Goal: Answer question/provide support

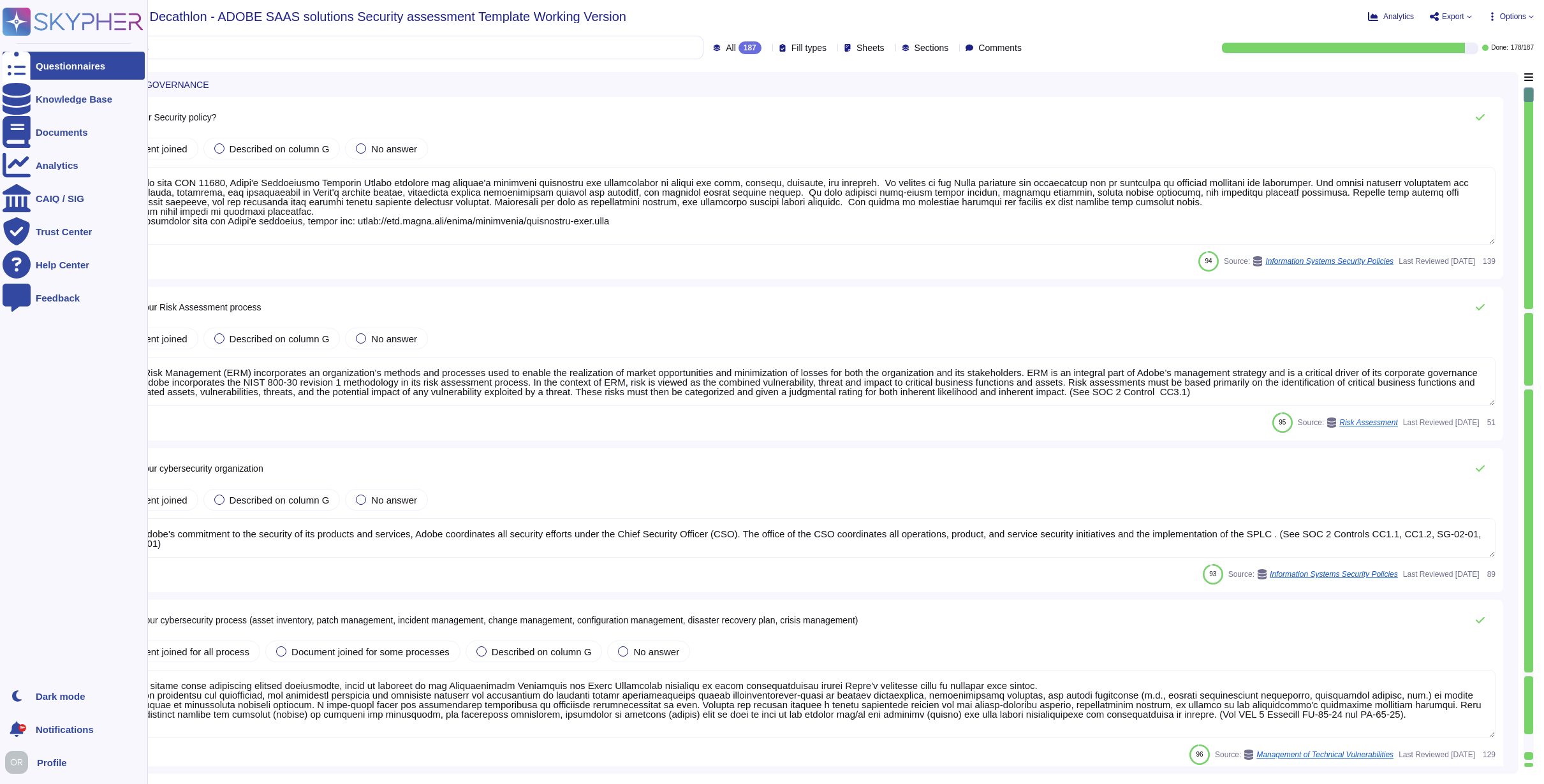
type textarea "Lo ipsumdolo sita CON 52108, Adipi'e Seddoeiusmo Temporin Utlabo etdolore mag a…"
type textarea "Enterprise Risk Management (ERM) incorporates an organization’s methods and pro…"
type textarea "As part of Adobe's commitment to the security of its products and services, Ado…"
type textarea "Adobe has a formal patch management process implemented, which is governed by t…"
type textarea "Lorem ips dolorsitame Consectetu Adipisc Elitsedd eiu Tempori Utlabo Etdolor Ma…"
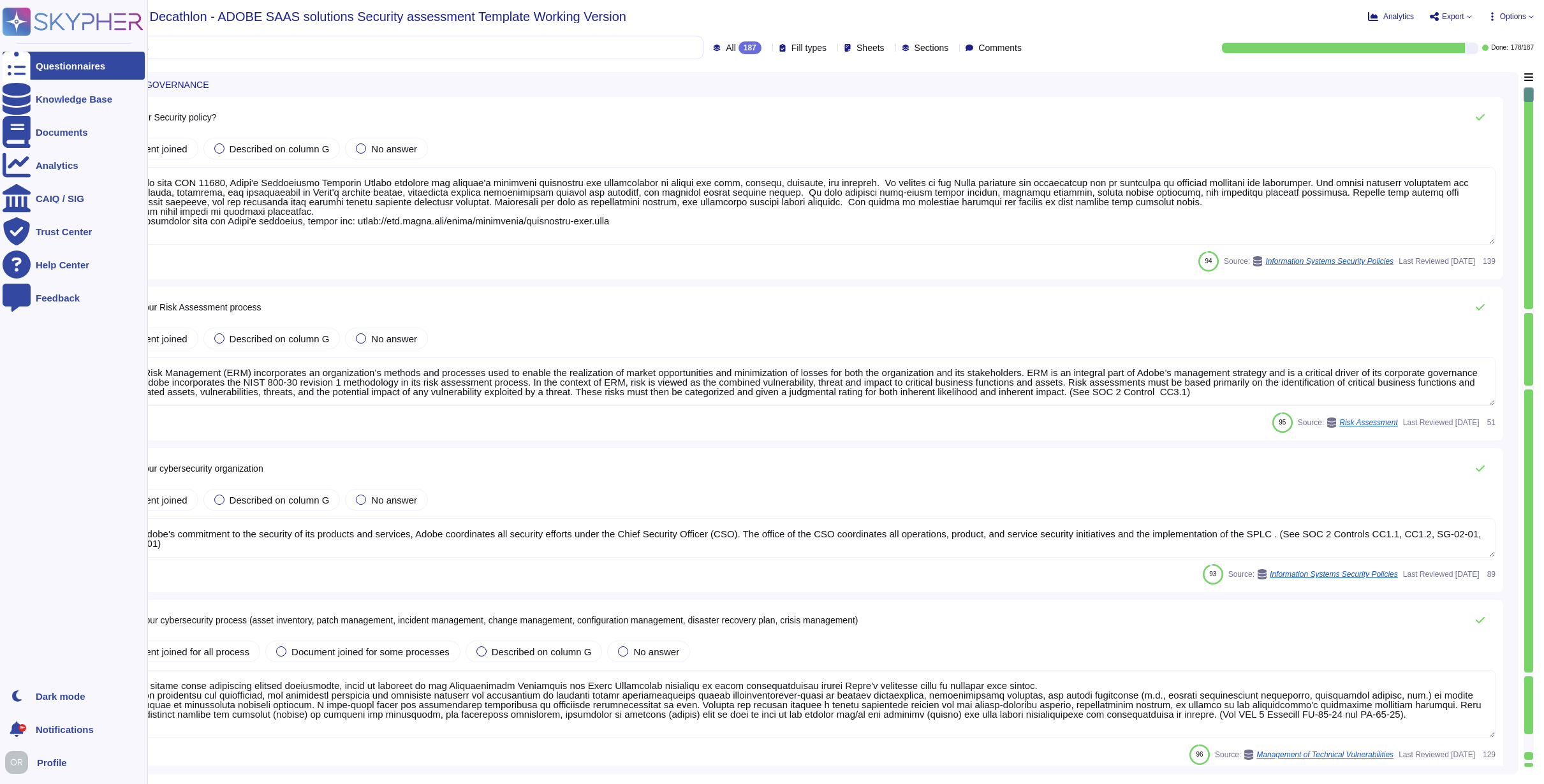
type textarea "Adobe uses LDAP and Okta."
click at [12, 19] on rect at bounding box center [16, 22] width 28 height 28
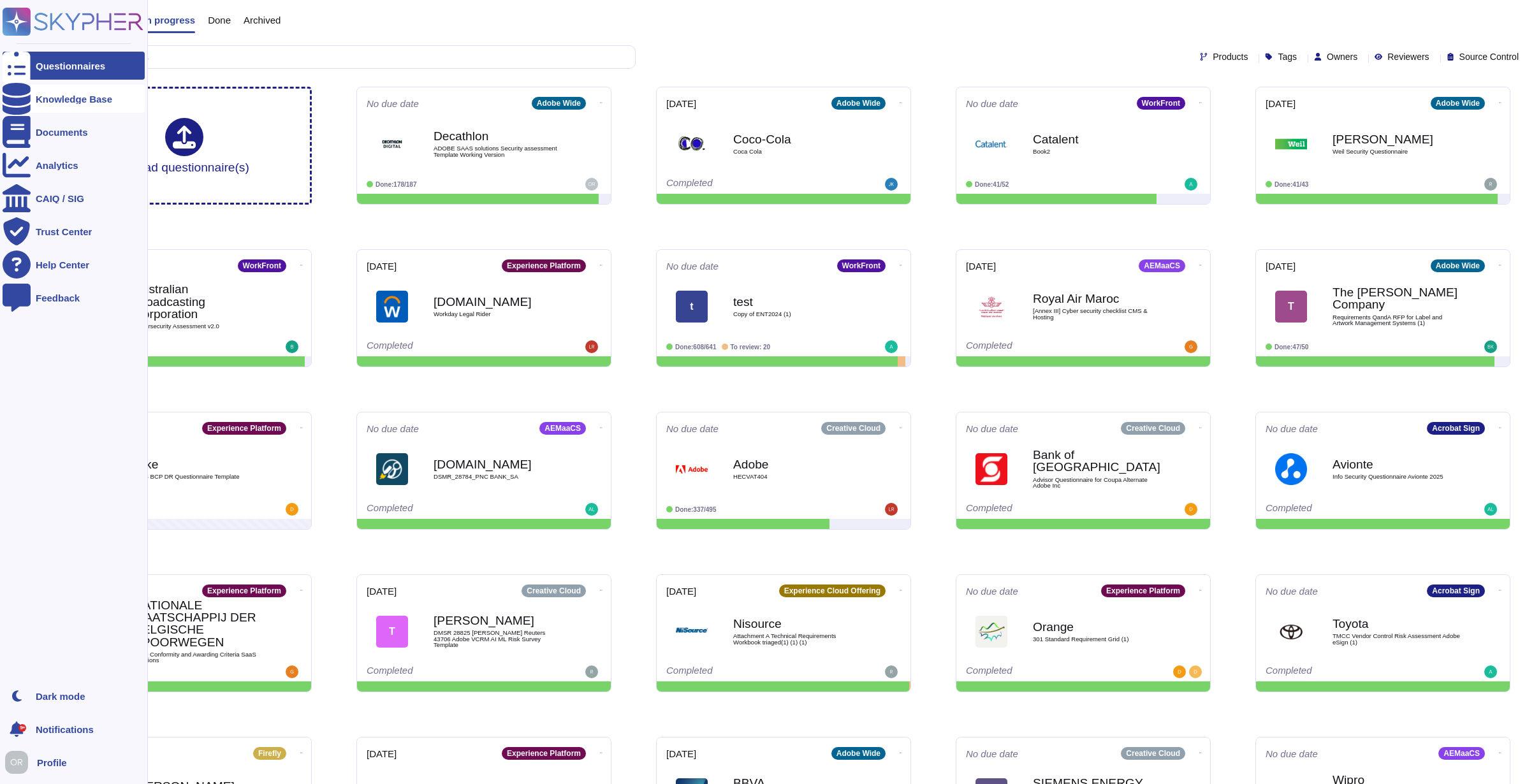
click at [30, 102] on div at bounding box center [16, 99] width 28 height 28
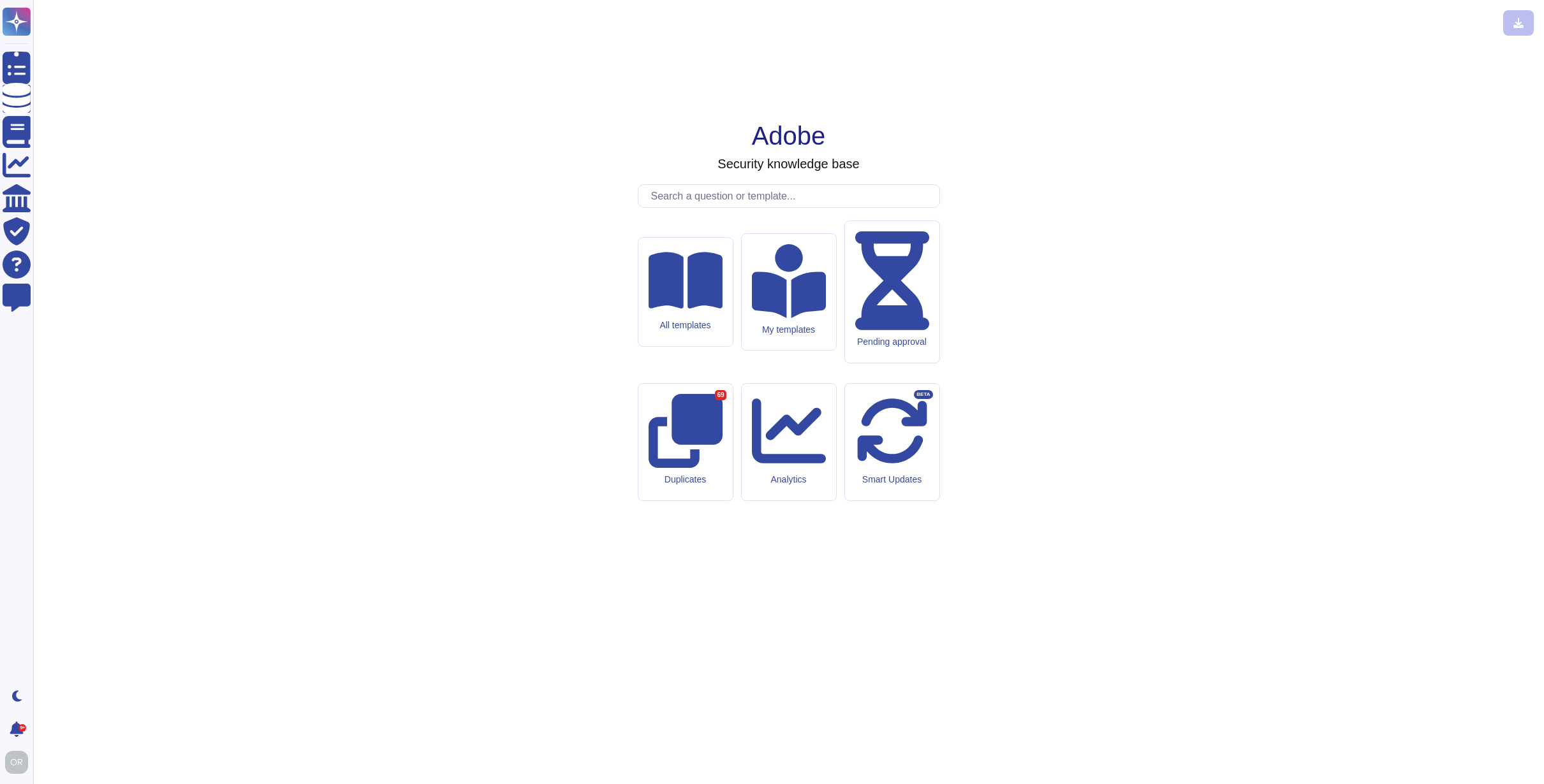
click at [664, 207] on input "text" at bounding box center [792, 196] width 295 height 23
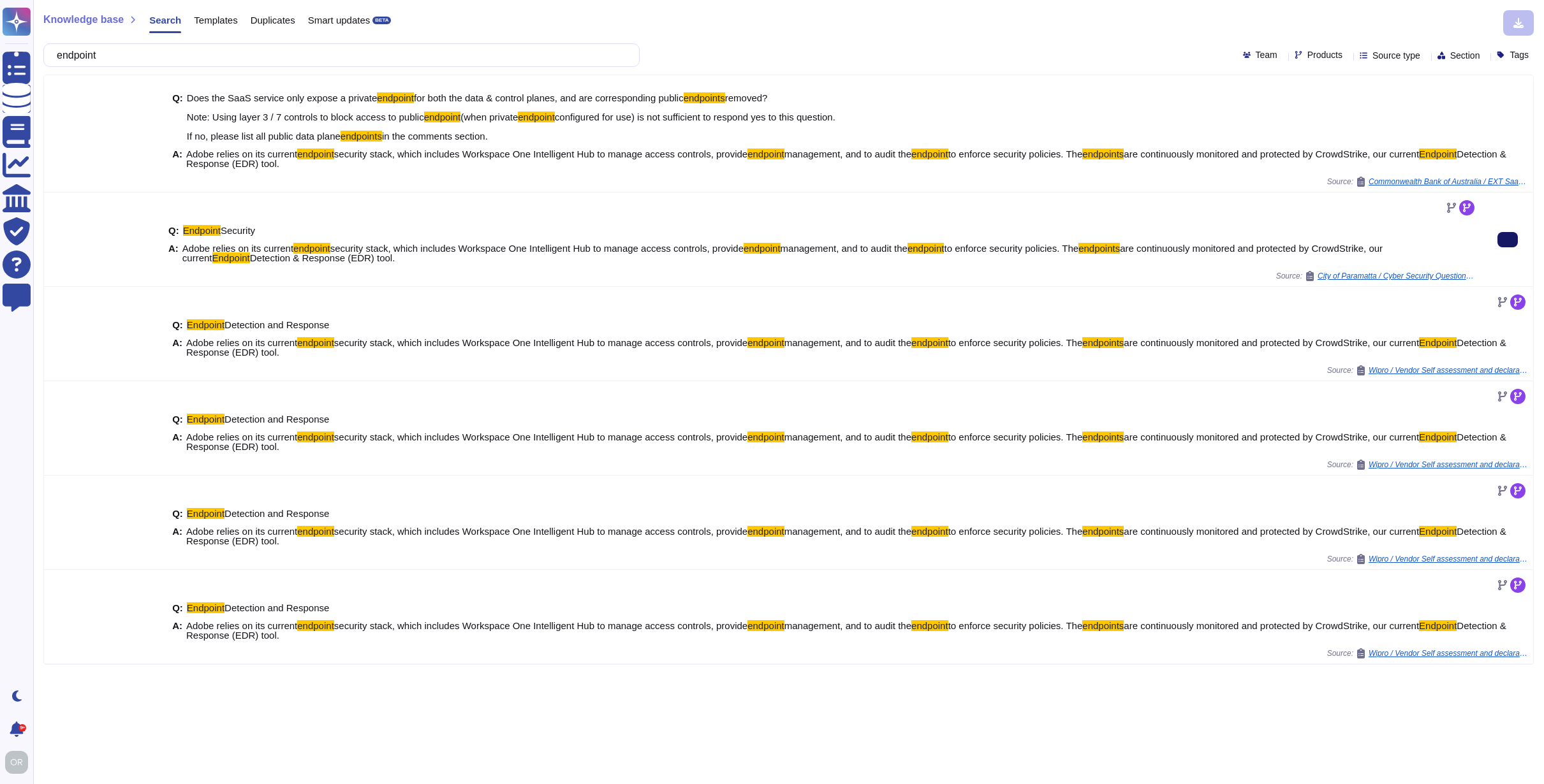
drag, startPoint x: 116, startPoint y: 49, endPoint x: 147, endPoint y: 55, distance: 31.6
click at [147, 55] on input "endpoint" at bounding box center [338, 55] width 575 height 23
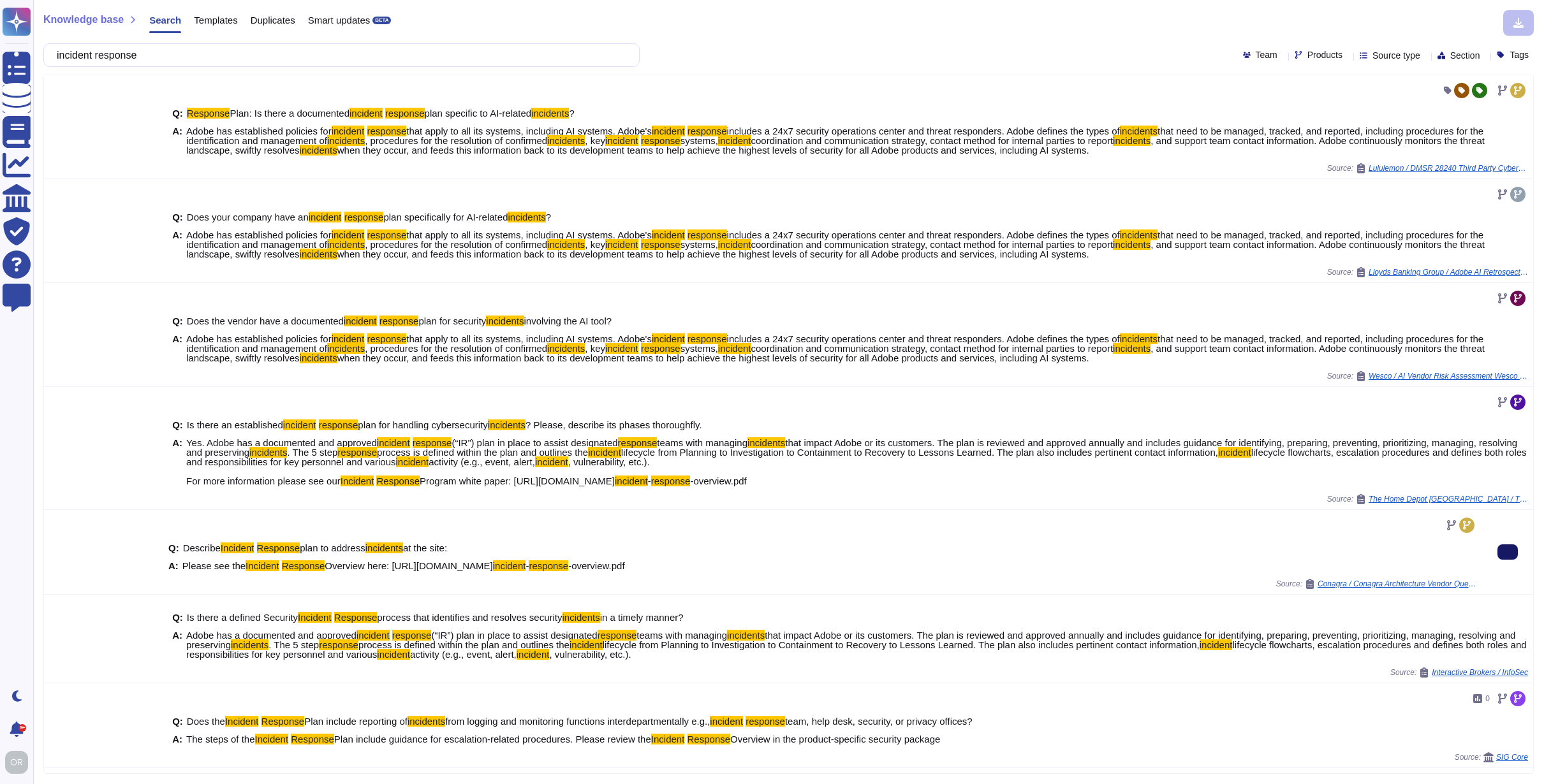
type input "incident response"
click at [264, 576] on div "Q: Describe Incident Response plan to address incidents at the site: A: Please …" at bounding box center [823, 557] width 1309 height 44
drag, startPoint x: 246, startPoint y: 565, endPoint x: 974, endPoint y: 568, distance: 728.0
click at [974, 568] on div "A: Please see the Incident Response Overview here: [URL][DOMAIN_NAME] incident …" at bounding box center [823, 566] width 1309 height 9
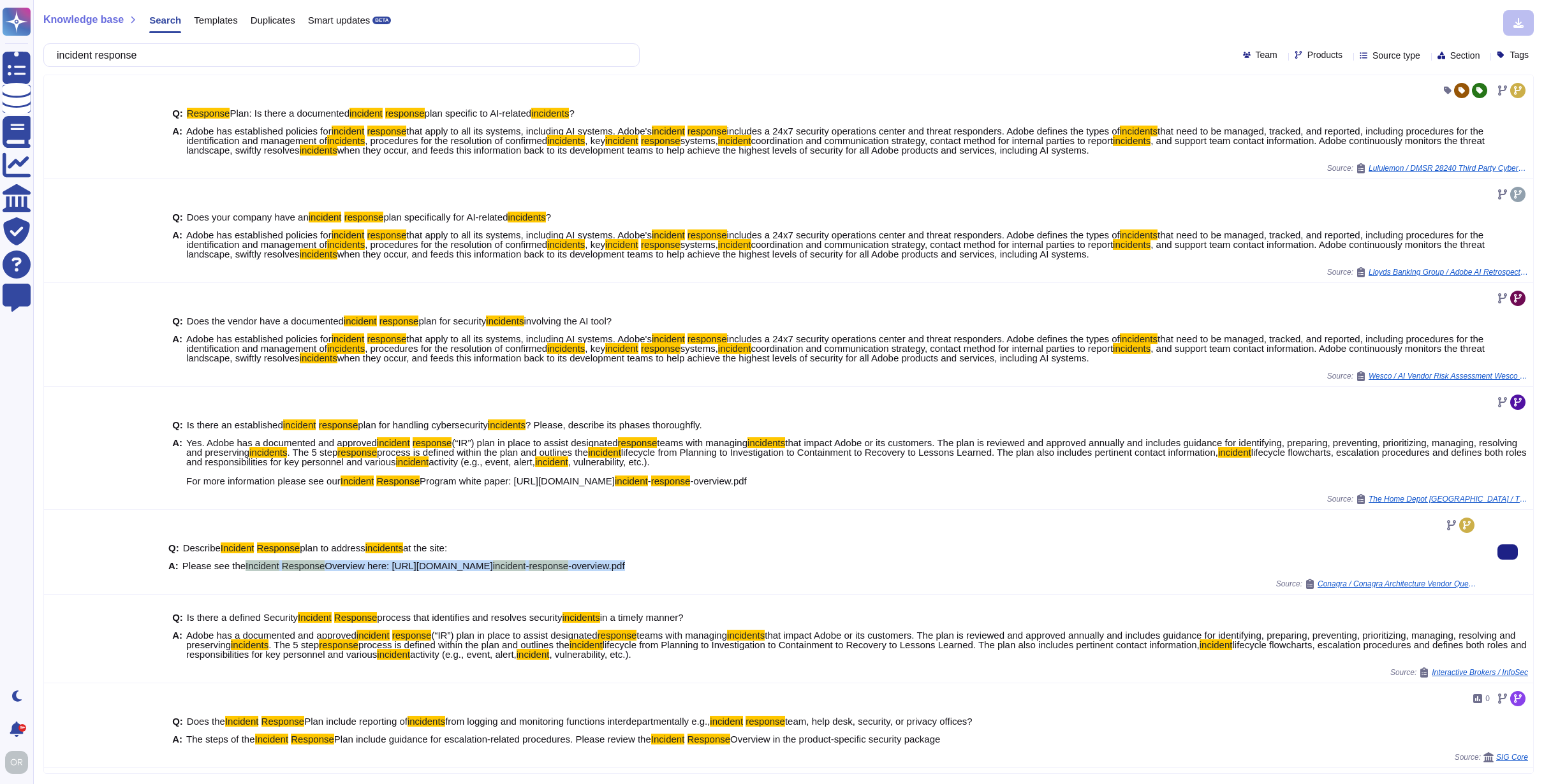
copy span "Incident Response Overview here: [URL][DOMAIN_NAME] incident - response -overvi…"
